Goal: Navigation & Orientation: Find specific page/section

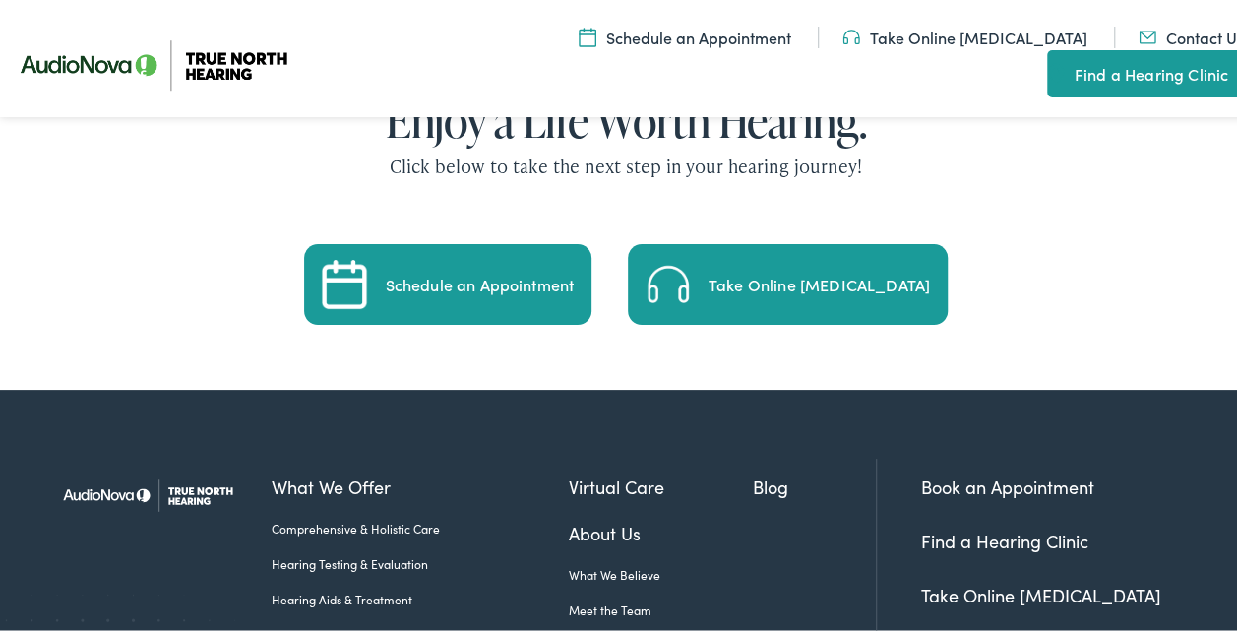
scroll to position [4084, 0]
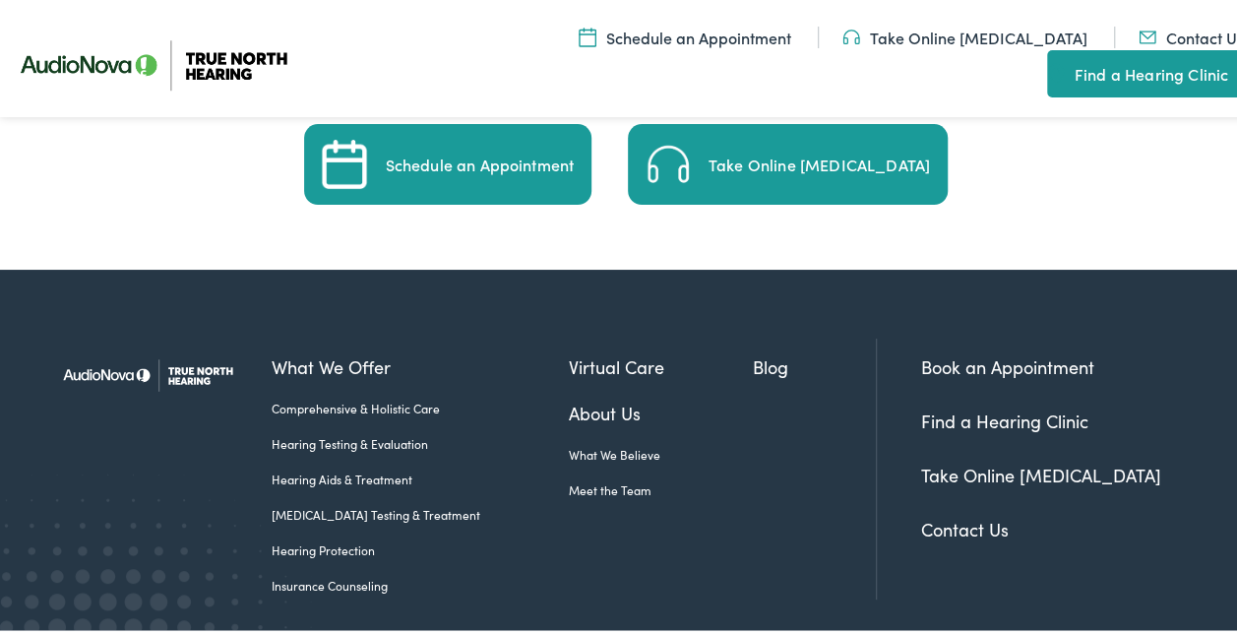
click at [589, 396] on link "About Us" at bounding box center [661, 409] width 184 height 27
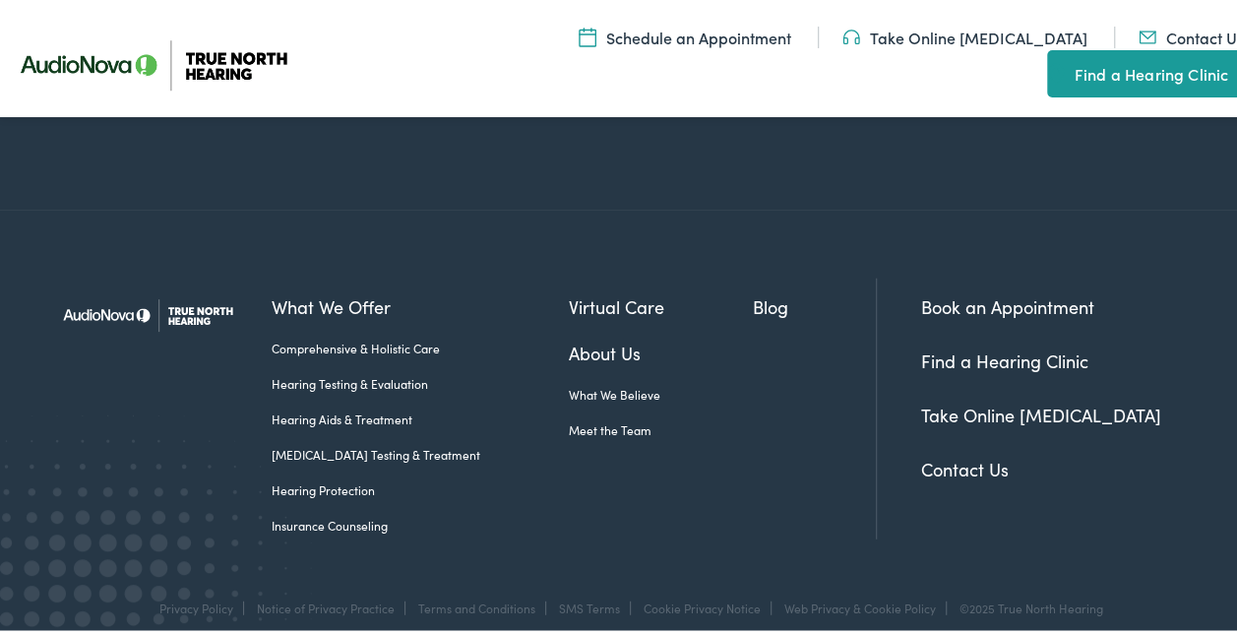
scroll to position [2281, 0]
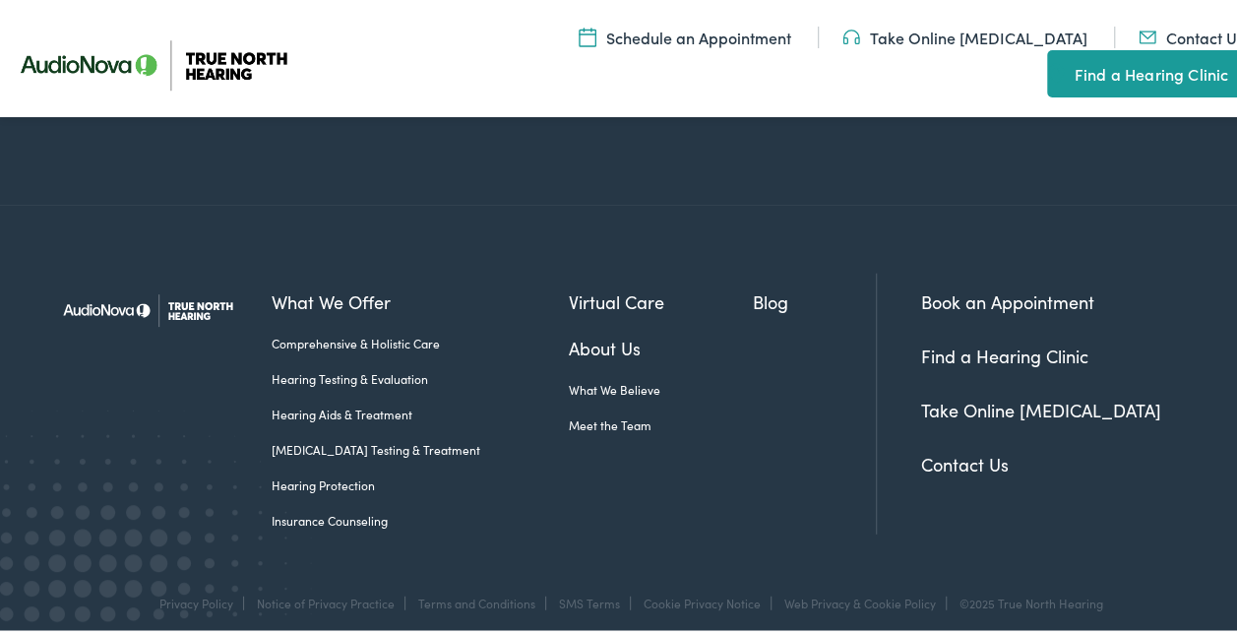
click at [993, 342] on link "Find a Hearing Clinic" at bounding box center [1004, 352] width 167 height 25
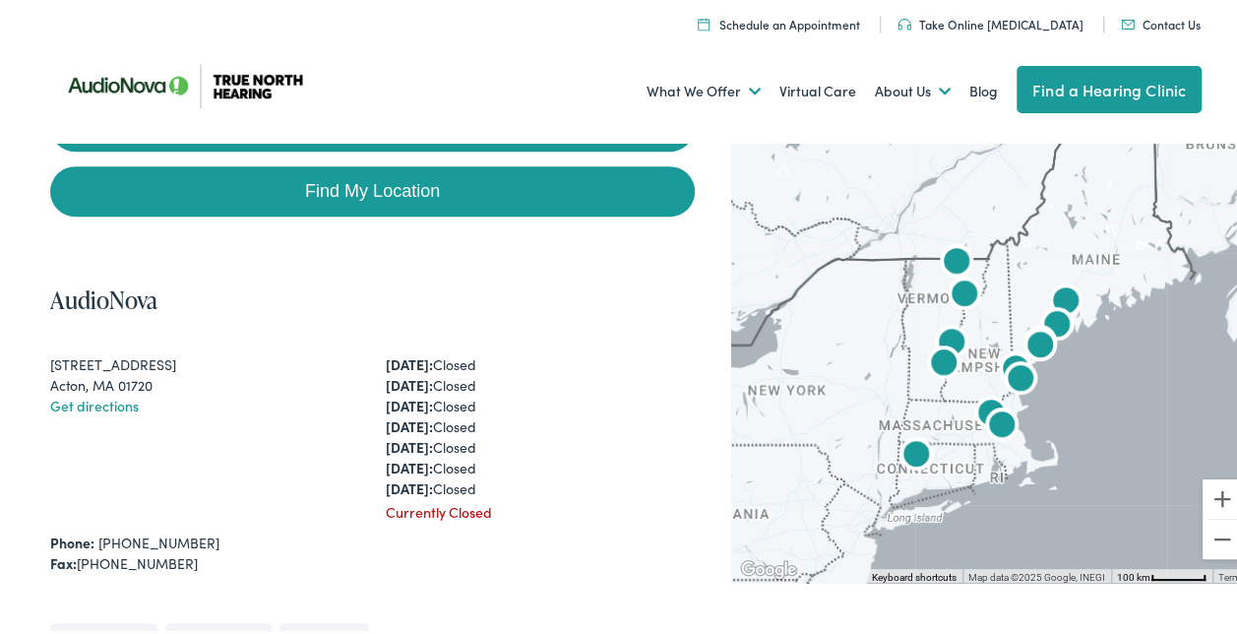
scroll to position [394, 0]
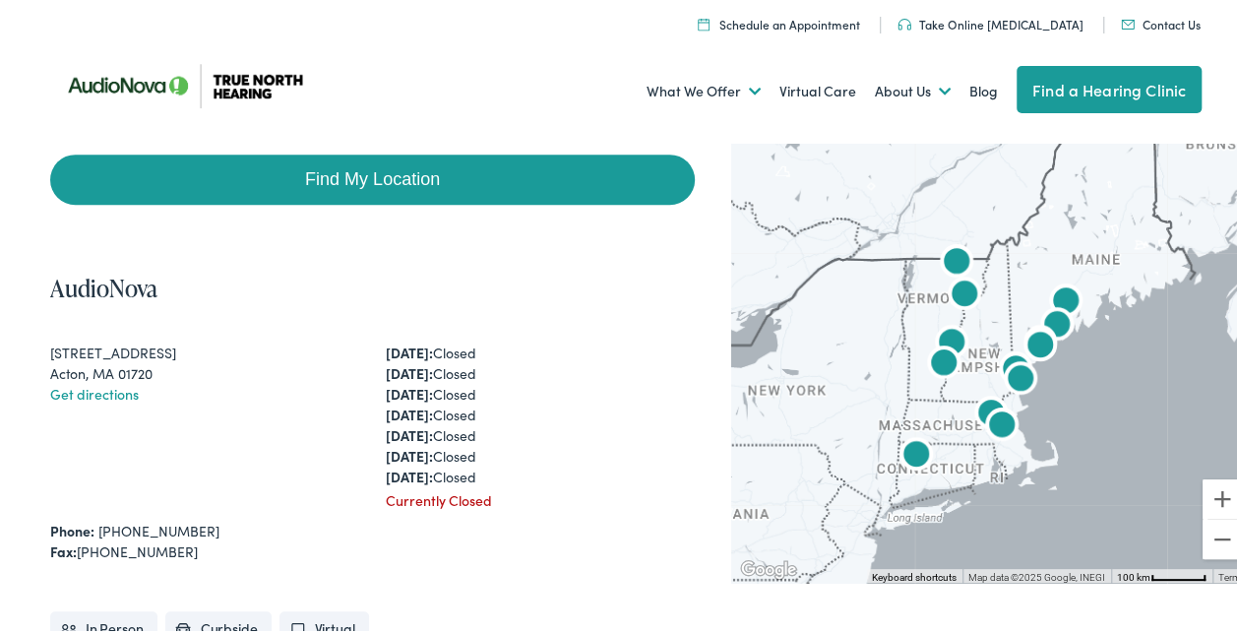
click at [934, 358] on img "AudioNova" at bounding box center [943, 361] width 47 height 47
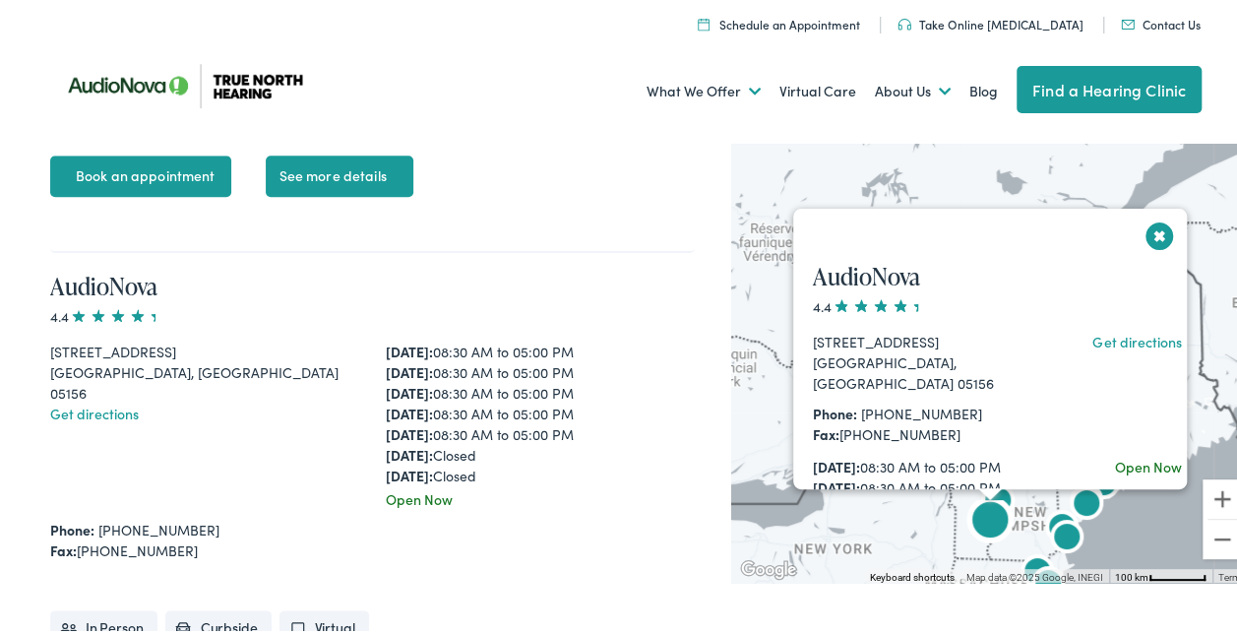
scroll to position [4592, 0]
